Goal: Task Accomplishment & Management: Manage account settings

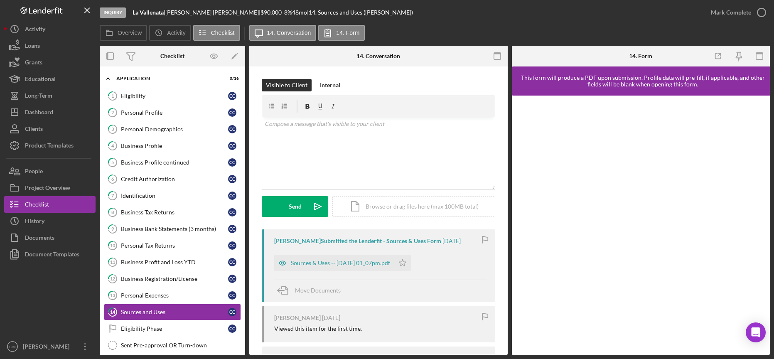
scroll to position [44, 0]
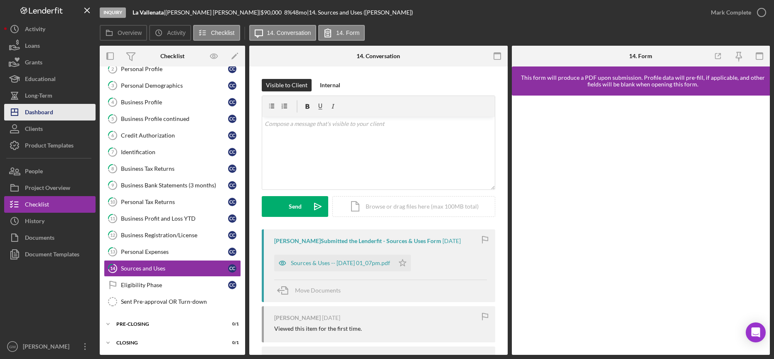
click at [58, 113] on button "Icon/Dashboard Dashboard" at bounding box center [49, 112] width 91 height 17
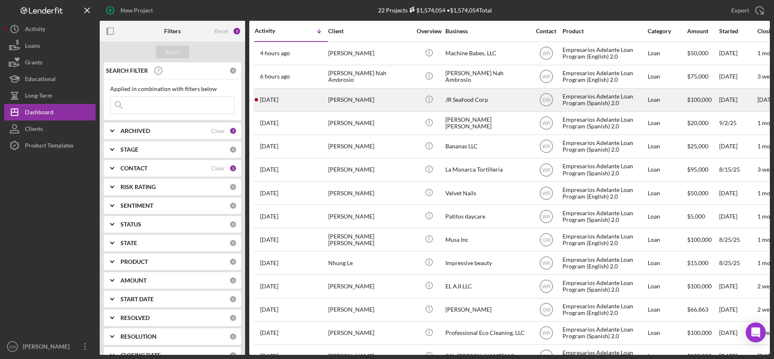
click at [383, 100] on div "[PERSON_NAME]" at bounding box center [369, 100] width 83 height 22
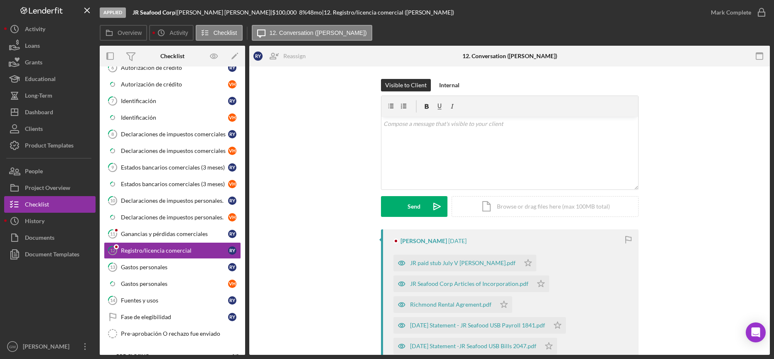
scroll to position [211, 0]
